Goal: Task Accomplishment & Management: Use online tool/utility

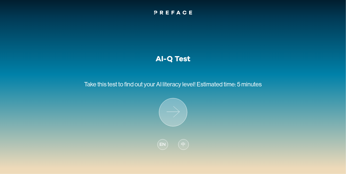
click at [182, 113] on icon at bounding box center [173, 112] width 28 height 28
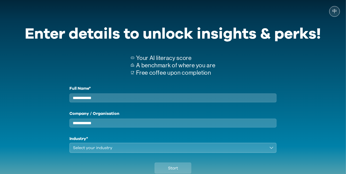
click at [201, 108] on div "Full Name* Company / Organisation Industry* Select your industry" at bounding box center [172, 118] width 207 height 67
click at [194, 101] on input "Full Name*" at bounding box center [172, 97] width 207 height 9
click at [183, 127] on input "Company / Organisation" at bounding box center [172, 122] width 207 height 9
click at [187, 102] on input "*********" at bounding box center [172, 97] width 207 height 9
type input "**********"
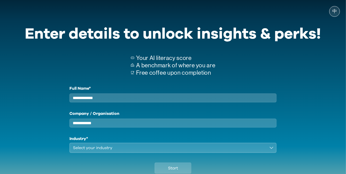
click at [185, 127] on input "Company / Organisation" at bounding box center [172, 122] width 207 height 9
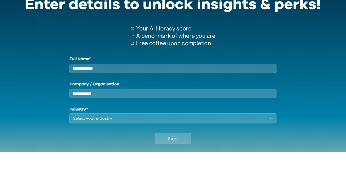
click at [185, 145] on button "Select your industry" at bounding box center [172, 140] width 207 height 10
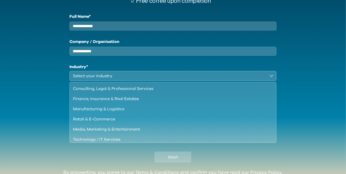
scroll to position [73, 0]
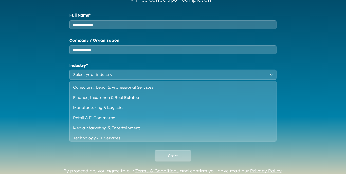
click at [185, 161] on button "Start" at bounding box center [173, 155] width 37 height 11
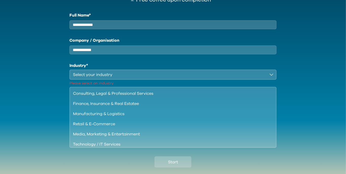
click at [189, 78] on div "Select your industry" at bounding box center [169, 74] width 193 height 6
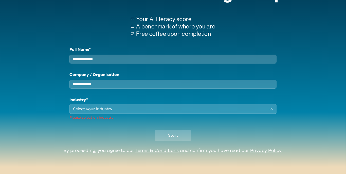
scroll to position [18, 0]
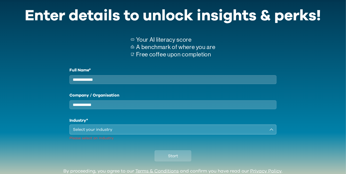
click at [158, 132] on div "Select your industry" at bounding box center [169, 129] width 193 height 6
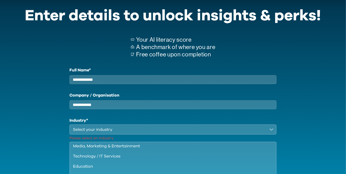
scroll to position [43, 0]
click at [93, 173] on li "Student" at bounding box center [173, 176] width 206 height 10
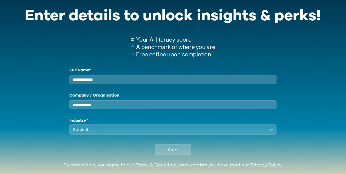
scroll to position [12, 0]
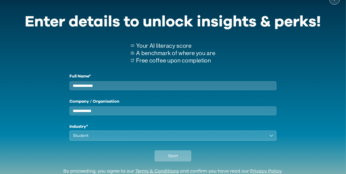
click at [184, 161] on button "Start" at bounding box center [173, 155] width 37 height 11
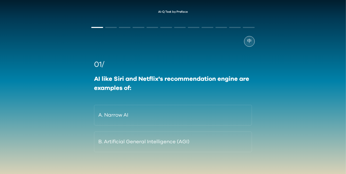
scroll to position [10, 0]
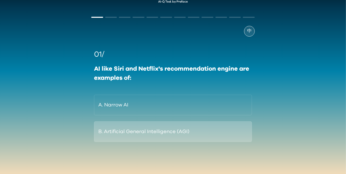
click at [171, 140] on button "B. Artificial General Intelligence (AGI)" at bounding box center [173, 131] width 158 height 21
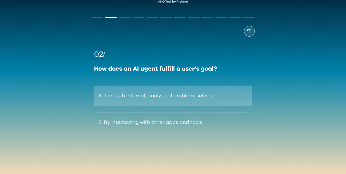
click at [215, 103] on button "A. Through internal, analytical problem-solving." at bounding box center [173, 95] width 158 height 21
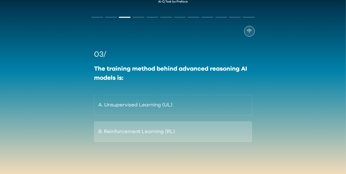
click at [216, 137] on button "B. Reinforcement Learning (RL)" at bounding box center [173, 131] width 158 height 21
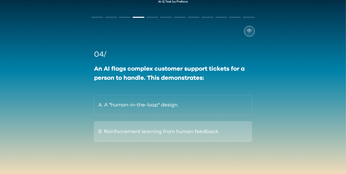
click at [212, 132] on button "B. Reinforcement learning from human feedback." at bounding box center [173, 131] width 158 height 21
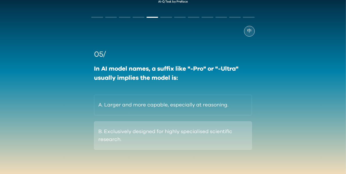
click at [227, 140] on button "B. Exclusively designed for highly specialised scientific research." at bounding box center [173, 135] width 158 height 28
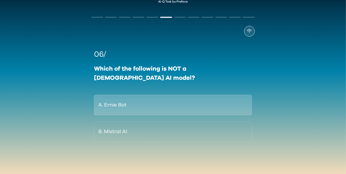
click at [209, 98] on button "A. Ernie Bot" at bounding box center [173, 104] width 158 height 21
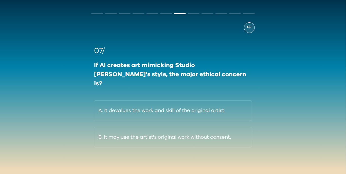
scroll to position [14, 0]
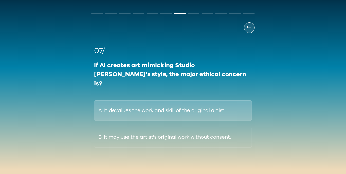
click at [239, 104] on button "A. It devalues the work and skill of the original artist." at bounding box center [173, 110] width 158 height 21
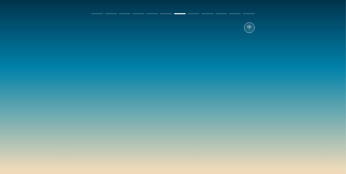
click at [252, 133] on div "07/ If AI creates art mimicking Studio Ghibli's style, the major ethical concer…" at bounding box center [172, 96] width 163 height 102
click at [256, 129] on div "中 07/ If AI creates art mimicking Studio Ghibli's style, the major ethical conc…" at bounding box center [172, 90] width 173 height 170
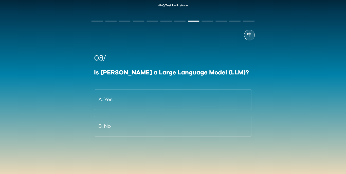
scroll to position [0, 0]
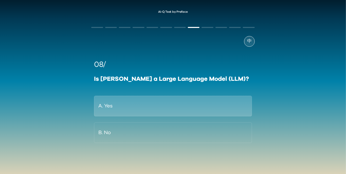
click at [217, 109] on button "A. Yes" at bounding box center [173, 106] width 158 height 21
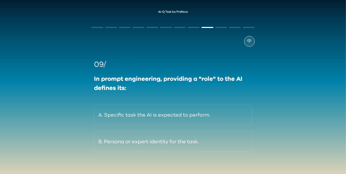
click at [343, 60] on div "AI-Q Test by Preface 中 09/ In prompt engineering, providing a "role" to the AI …" at bounding box center [173, 97] width 346 height 184
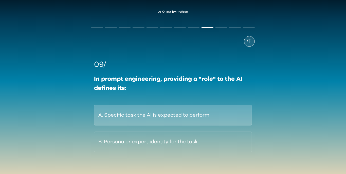
click at [183, 118] on button "A. Specific task the AI is expected to perform." at bounding box center [173, 115] width 158 height 21
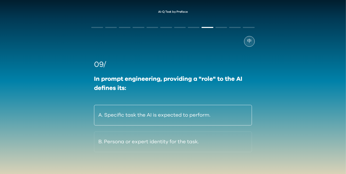
click at [193, 110] on button "A. Specific task the AI is expected to perform." at bounding box center [173, 115] width 158 height 21
click at [196, 114] on button "A. Specific task the AI is expected to perform." at bounding box center [173, 115] width 158 height 21
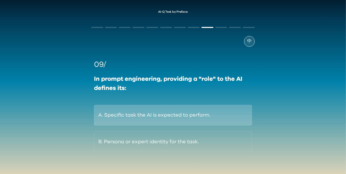
click at [209, 124] on button "A. Specific task the AI is expected to perform." at bounding box center [173, 115] width 158 height 21
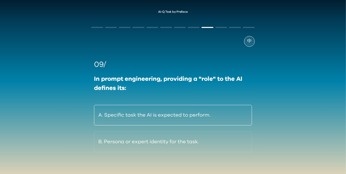
click at [211, 124] on button "A. Specific task the AI is expected to perform." at bounding box center [173, 115] width 158 height 21
click at [210, 123] on button "A. Specific task the AI is expected to perform." at bounding box center [173, 115] width 158 height 21
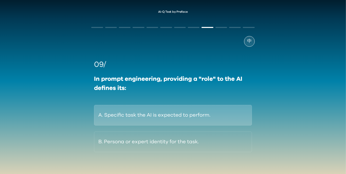
click at [215, 121] on button "A. Specific task the AI is expected to perform." at bounding box center [173, 115] width 158 height 21
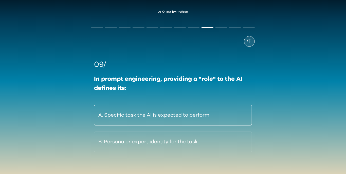
click at [216, 118] on button "A. Specific task the AI is expected to perform." at bounding box center [173, 115] width 158 height 21
click at [214, 117] on button "A. Specific task the AI is expected to perform." at bounding box center [173, 115] width 158 height 21
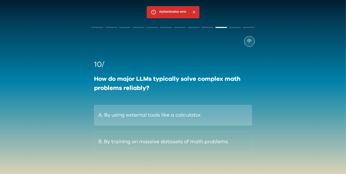
click at [205, 118] on button "A. By using external tools like a calculator." at bounding box center [173, 115] width 158 height 21
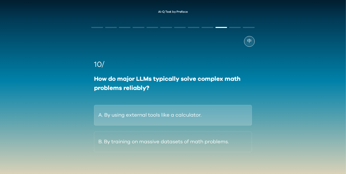
click at [211, 120] on button "A. By using external tools like a calculator." at bounding box center [173, 115] width 158 height 21
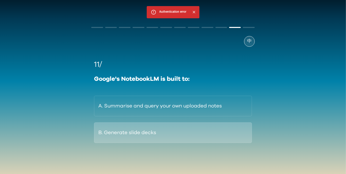
click at [190, 136] on button "B. Generate slide decks" at bounding box center [173, 132] width 158 height 21
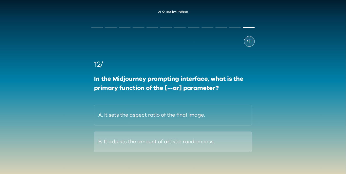
click at [209, 135] on button "B. It adjusts the amount of artistic randomness." at bounding box center [173, 141] width 158 height 21
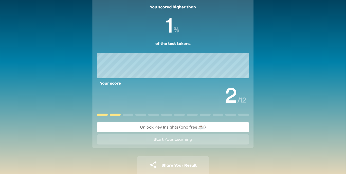
scroll to position [44, 0]
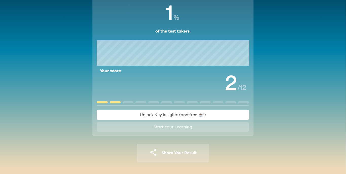
click at [144, 157] on button "Share Your Result" at bounding box center [173, 153] width 72 height 18
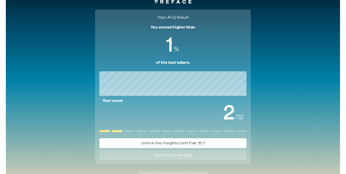
scroll to position [0, 0]
